Goal: Download file/media

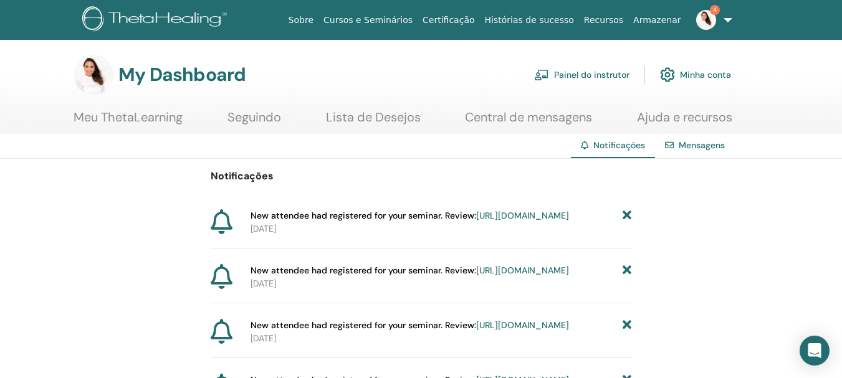
click at [603, 71] on link "Painel do instrutor" at bounding box center [581, 74] width 95 height 27
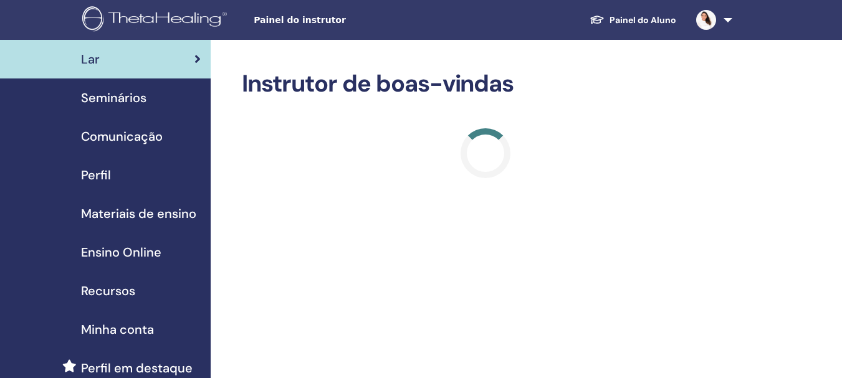
click at [137, 103] on span "Seminários" at bounding box center [113, 98] width 65 height 19
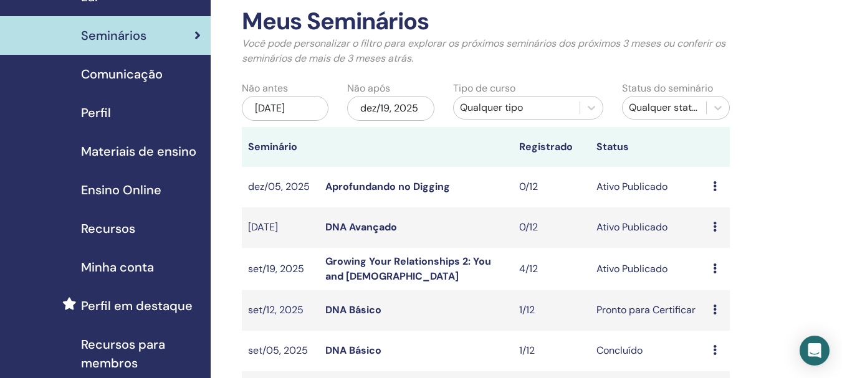
scroll to position [125, 0]
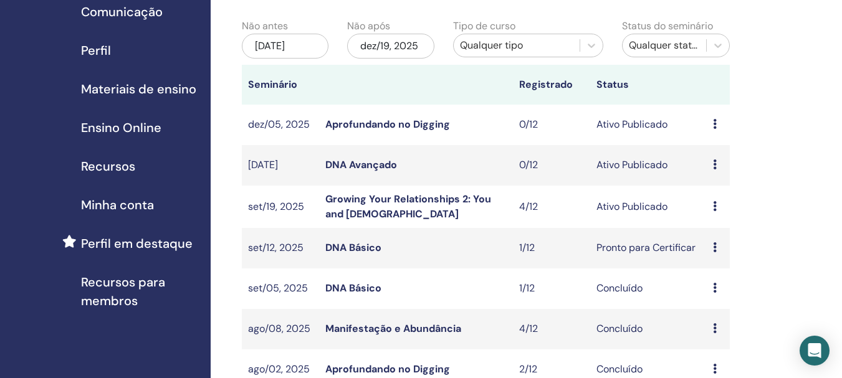
click at [367, 201] on link "Growing Your Relationships 2: You and God" at bounding box center [408, 207] width 166 height 28
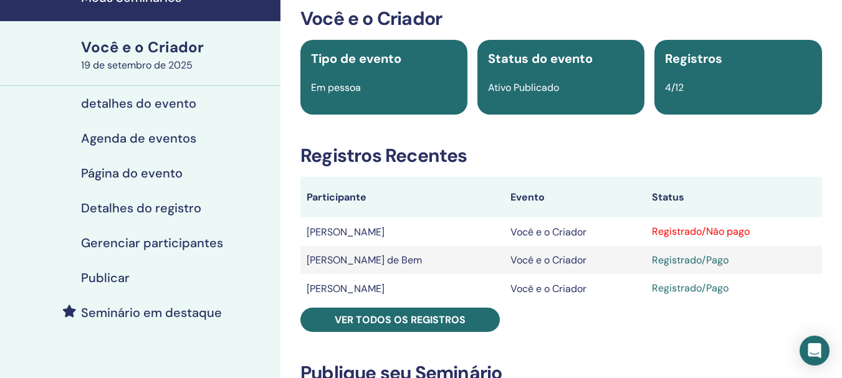
scroll to position [125, 0]
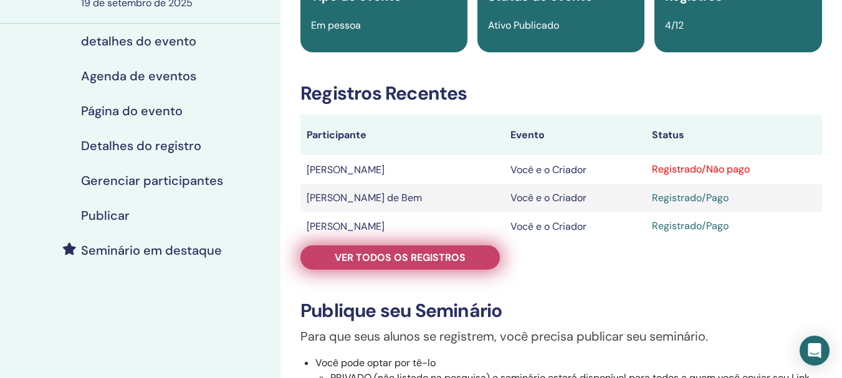
click at [414, 252] on font "Ver todos os registros" at bounding box center [400, 257] width 131 height 13
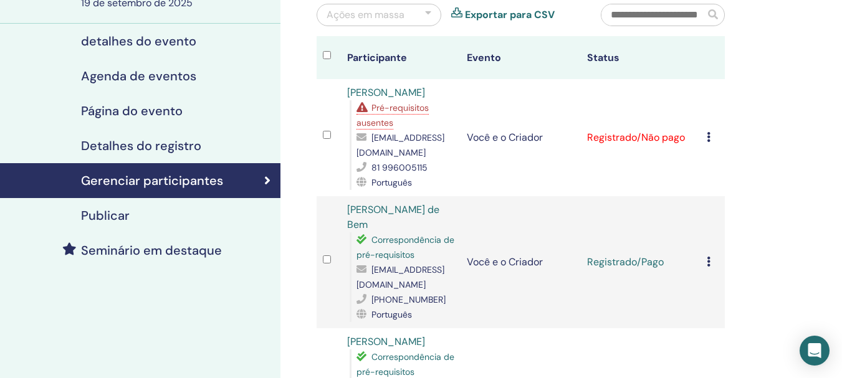
click at [707, 138] on icon at bounding box center [709, 137] width 4 height 10
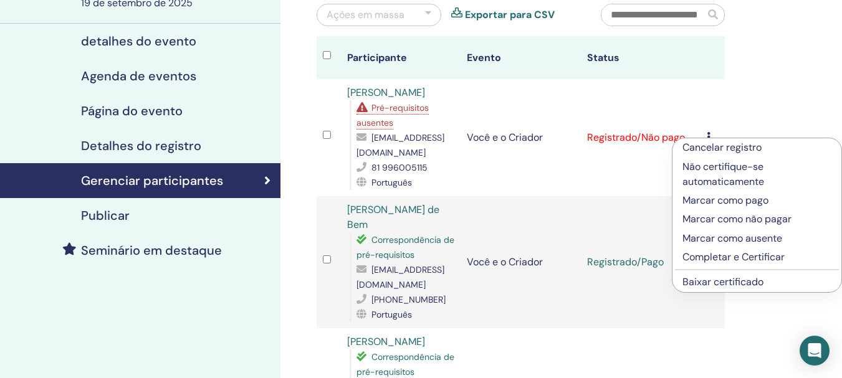
click at [755, 285] on font "Baixar certificado" at bounding box center [723, 281] width 81 height 13
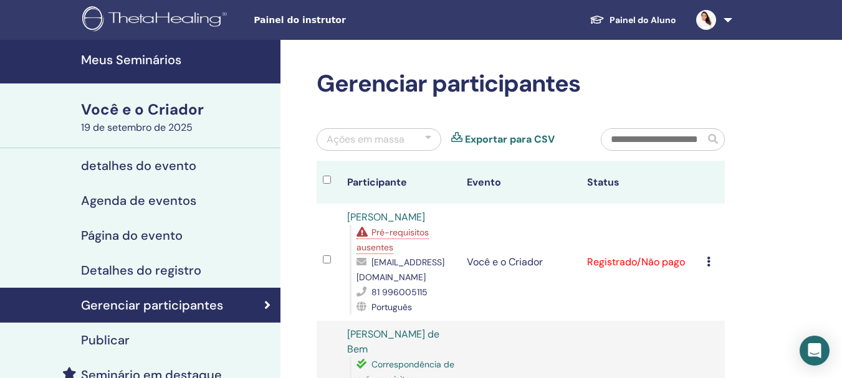
click at [161, 64] on font "Meus Seminários" at bounding box center [131, 60] width 100 height 16
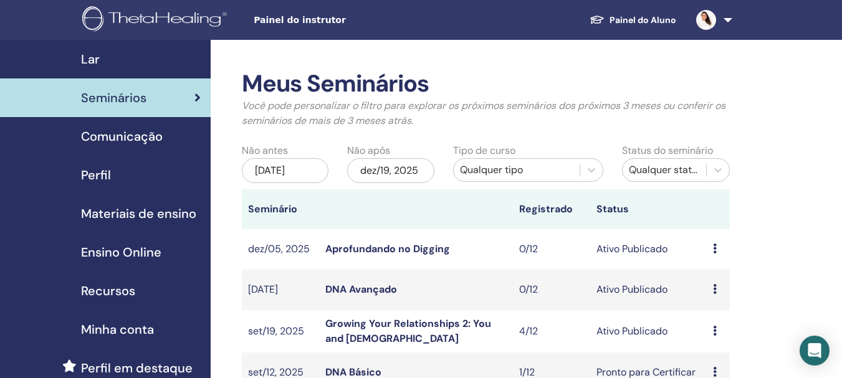
click at [156, 216] on span "Materiais de ensino" at bounding box center [138, 213] width 115 height 19
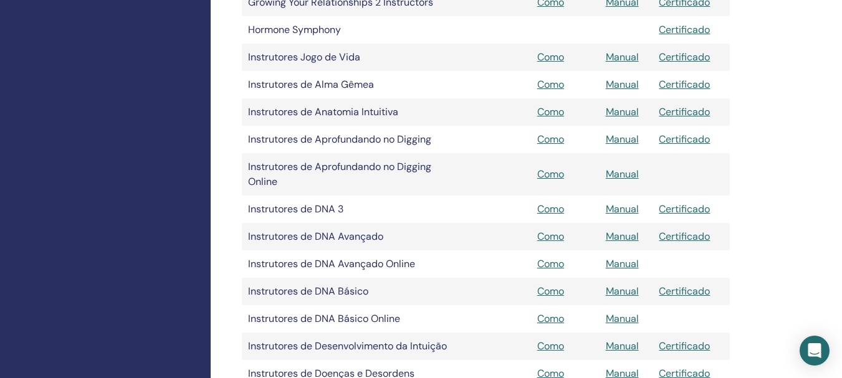
scroll to position [499, 0]
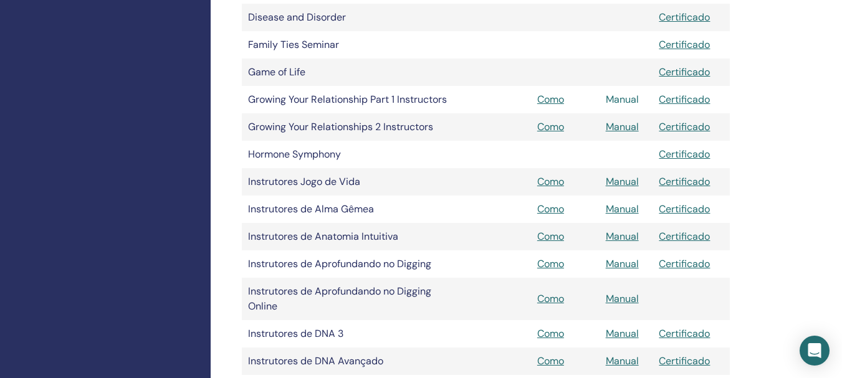
click at [617, 98] on link "Manual" at bounding box center [622, 99] width 33 height 13
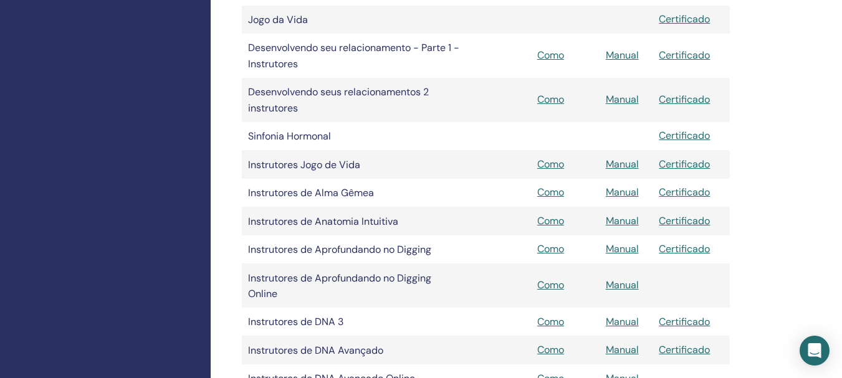
scroll to position [499, 0]
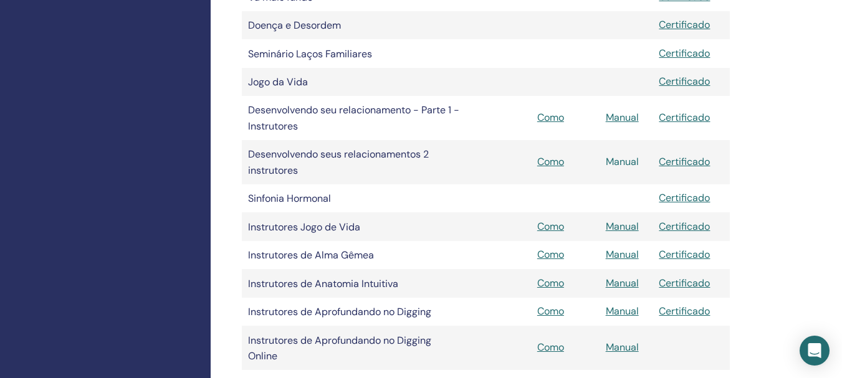
click at [616, 160] on font "Manual" at bounding box center [622, 161] width 33 height 13
